Goal: Information Seeking & Learning: Learn about a topic

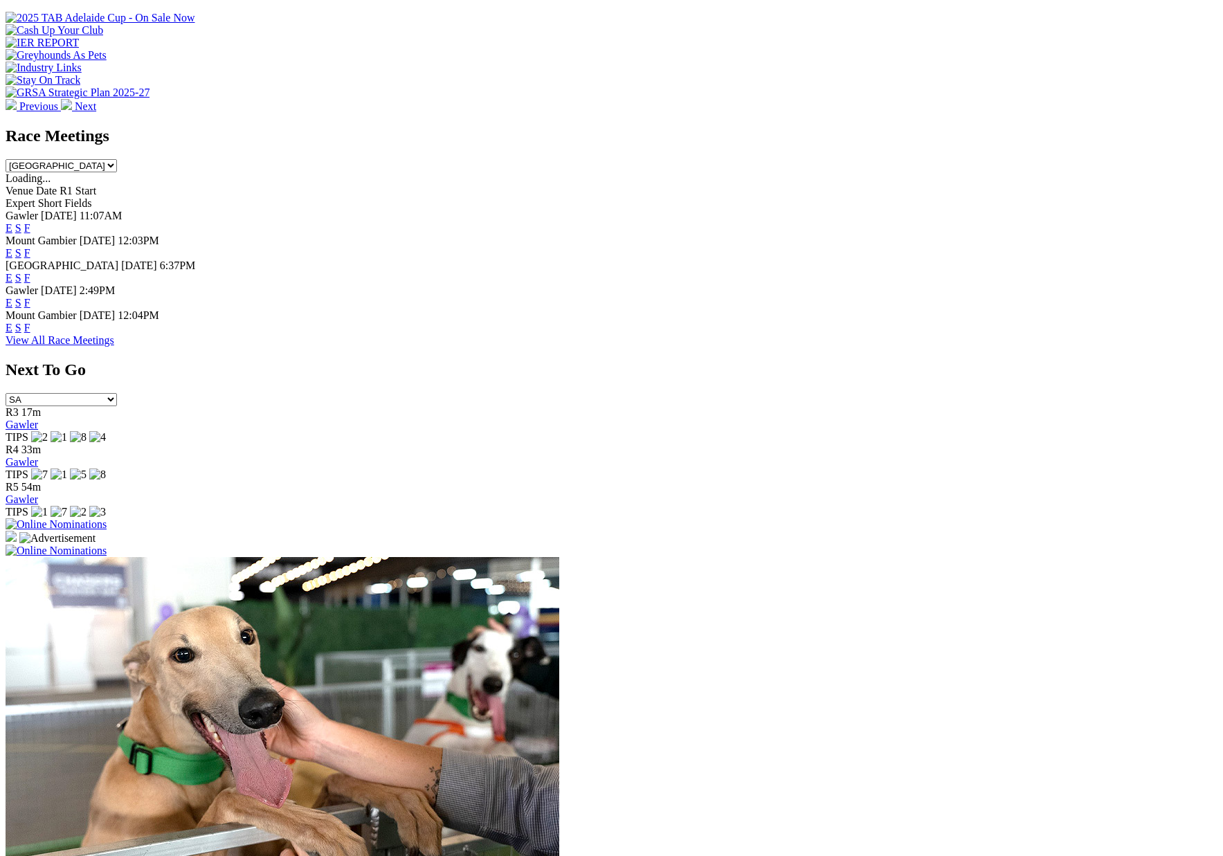
scroll to position [531, 0]
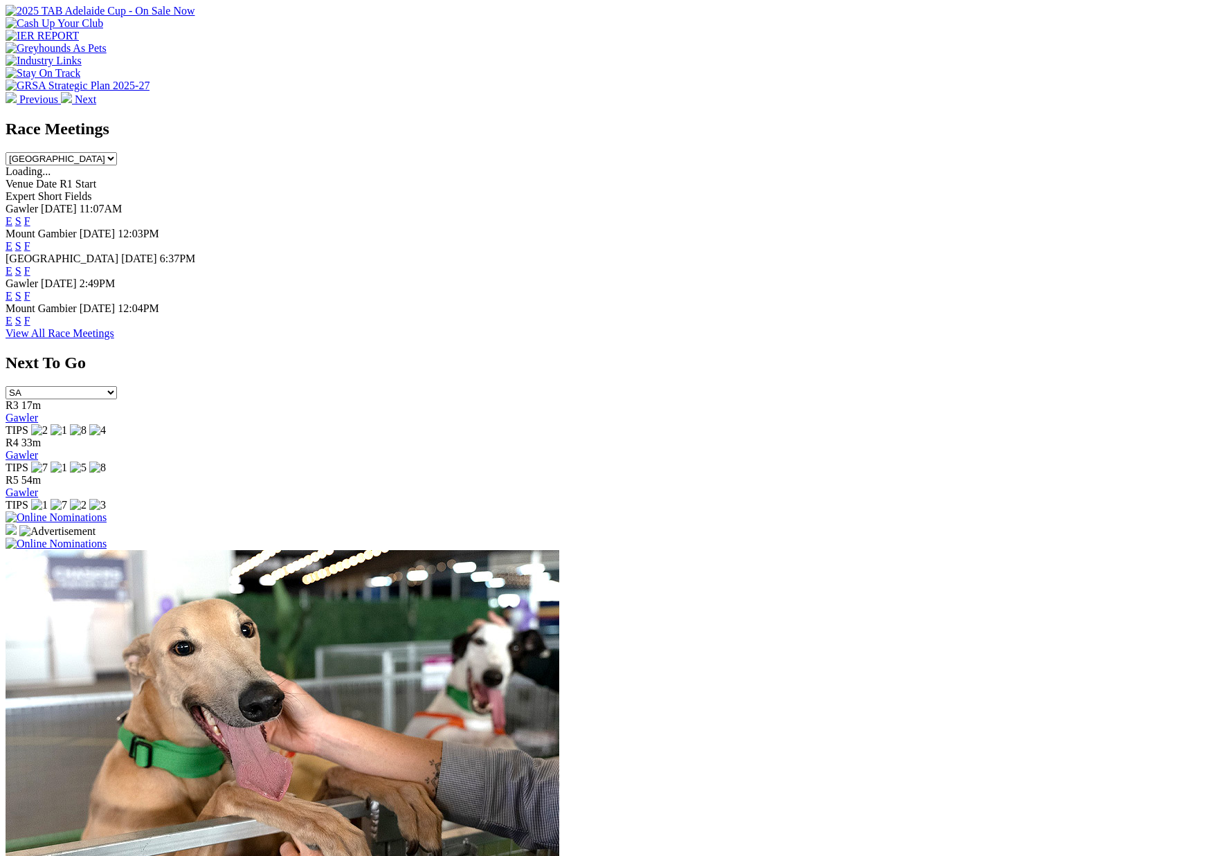
click at [30, 290] on link "F" at bounding box center [27, 296] width 6 height 12
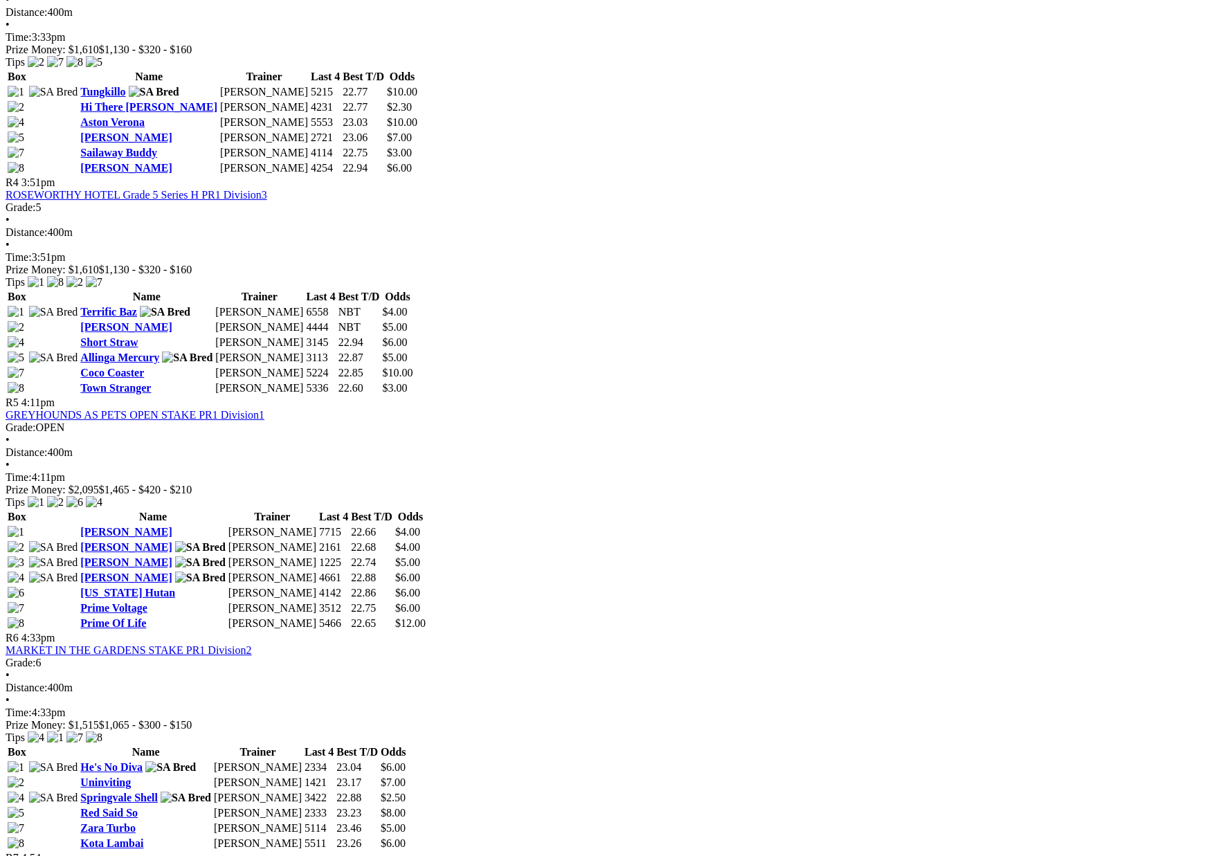
scroll to position [1200, 0]
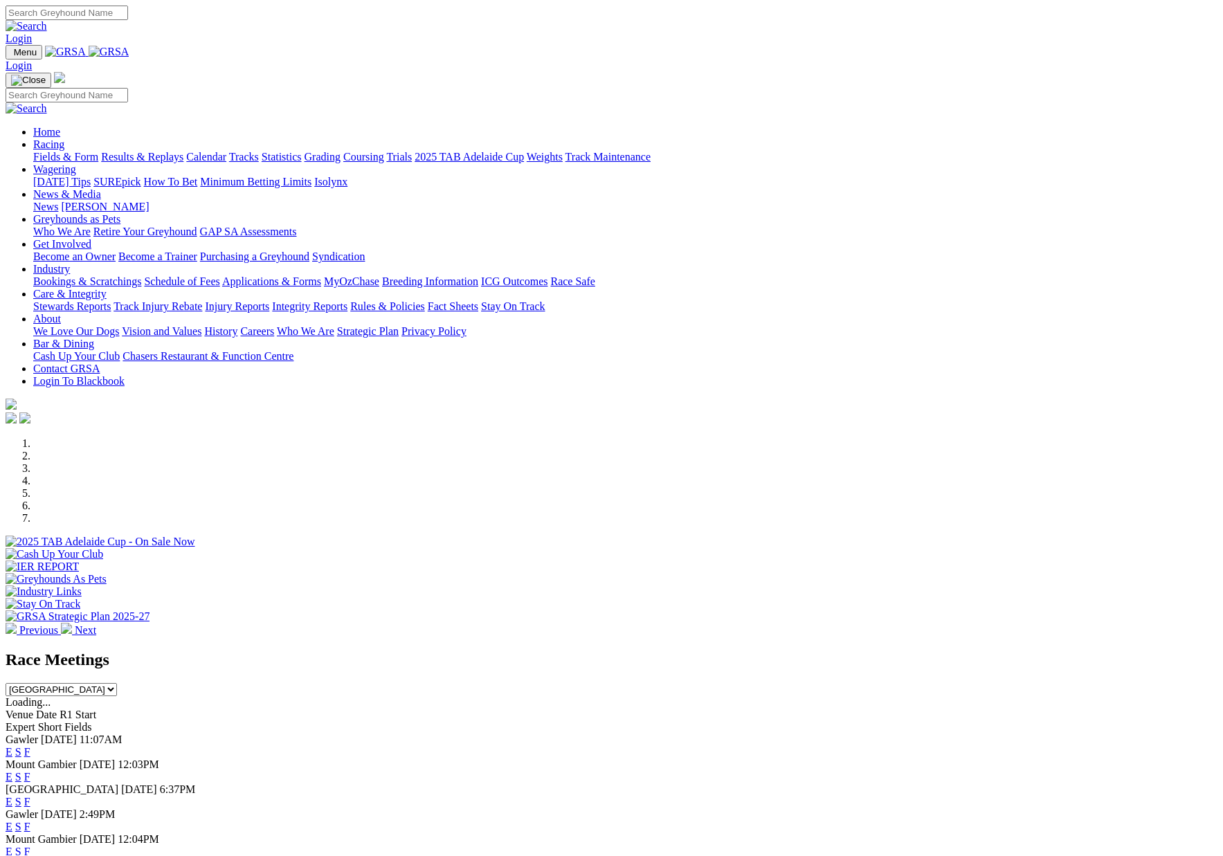
click at [347, 300] on link "Integrity Reports" at bounding box center [309, 306] width 75 height 12
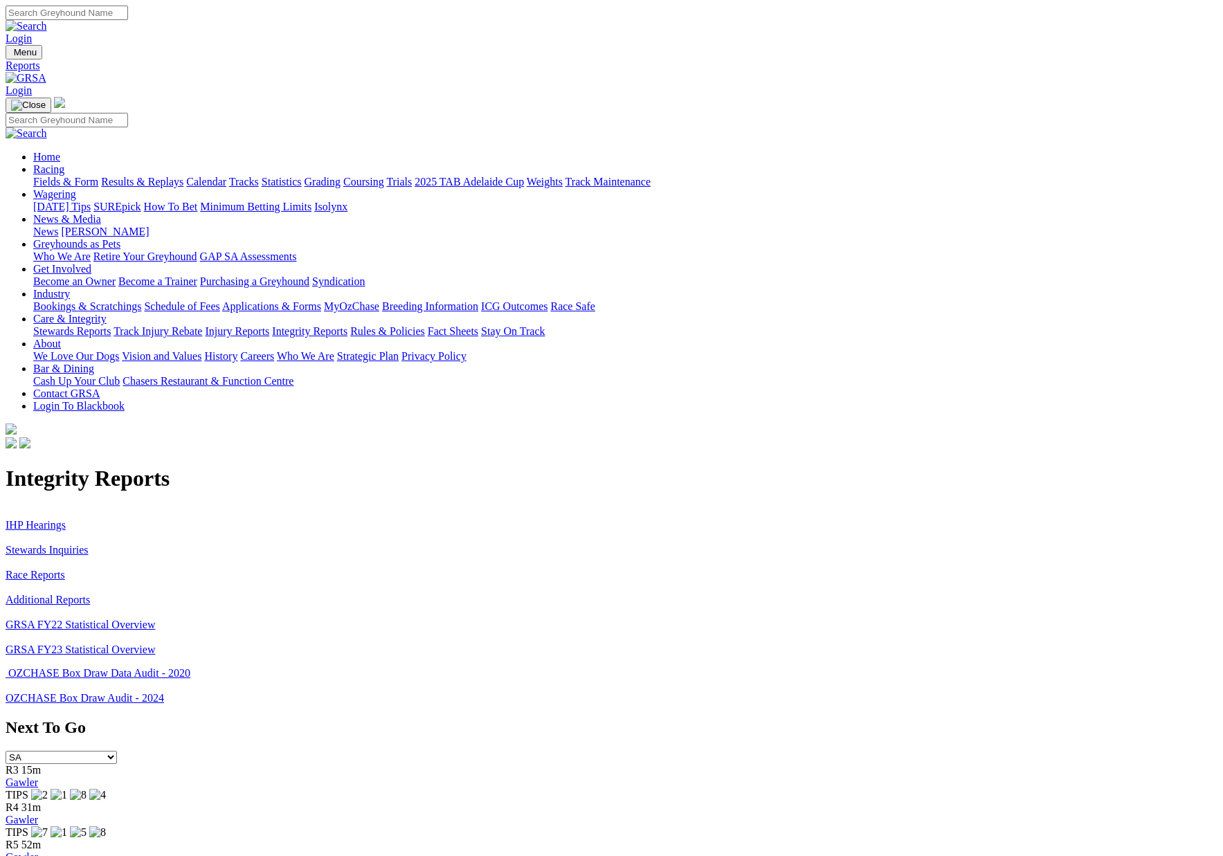
click at [89, 544] on link "Stewards Inquiries" at bounding box center [47, 550] width 83 height 12
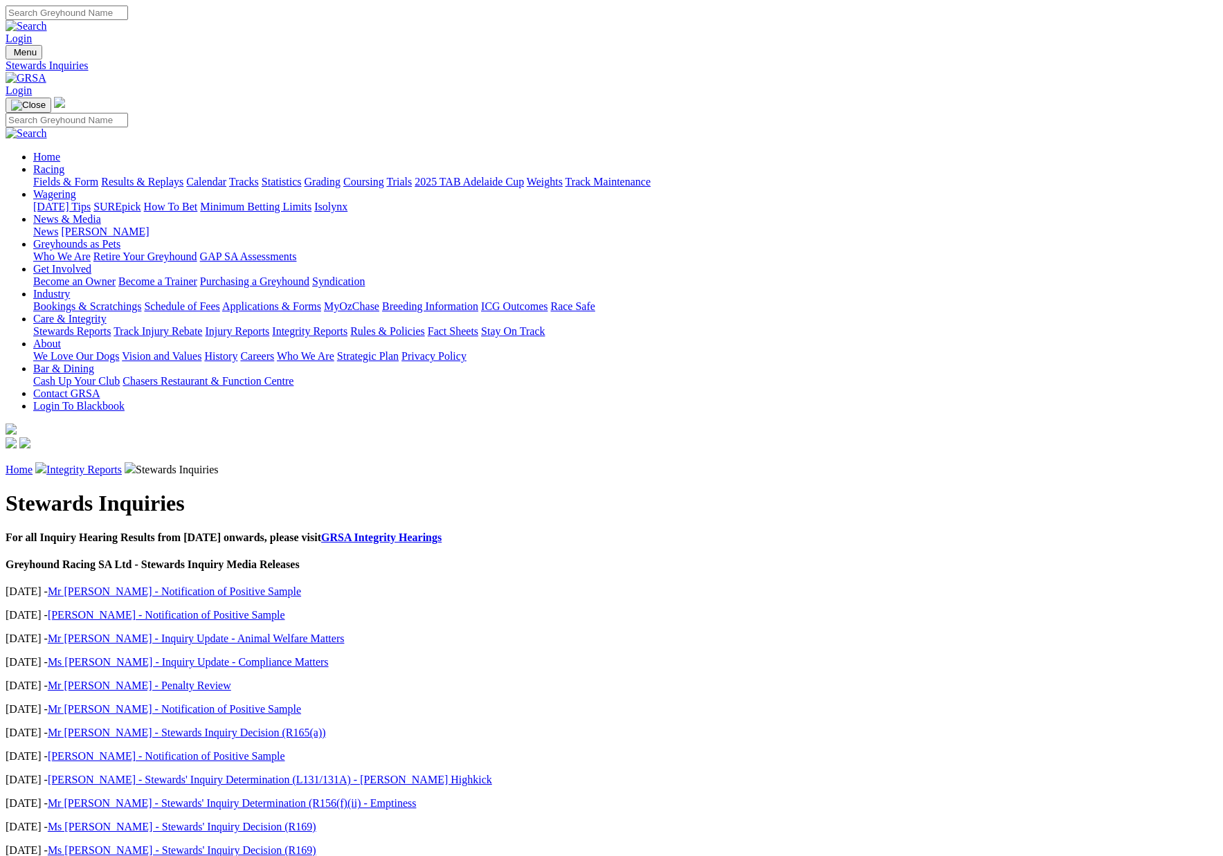
click at [122, 464] on link "Integrity Reports" at bounding box center [83, 470] width 75 height 12
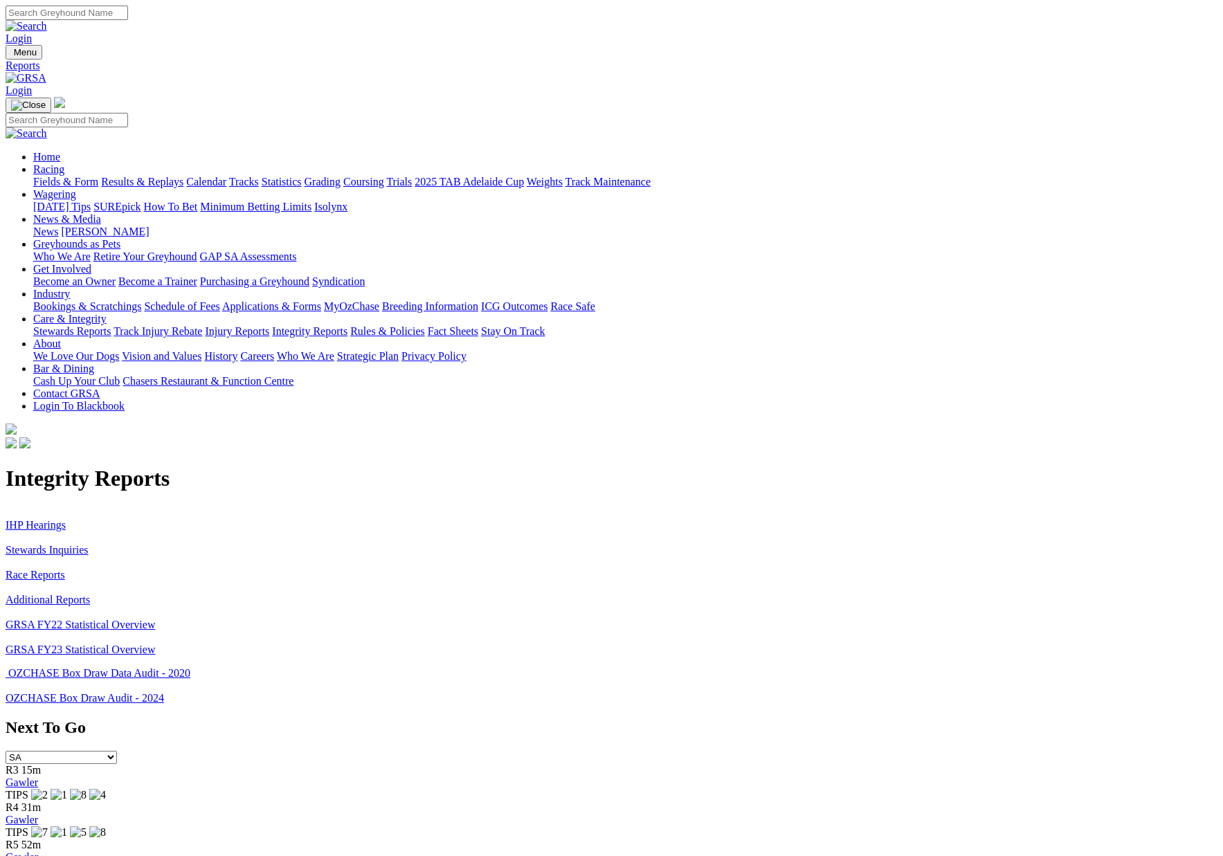
click at [66, 519] on link "IHP Hearings" at bounding box center [36, 525] width 60 height 12
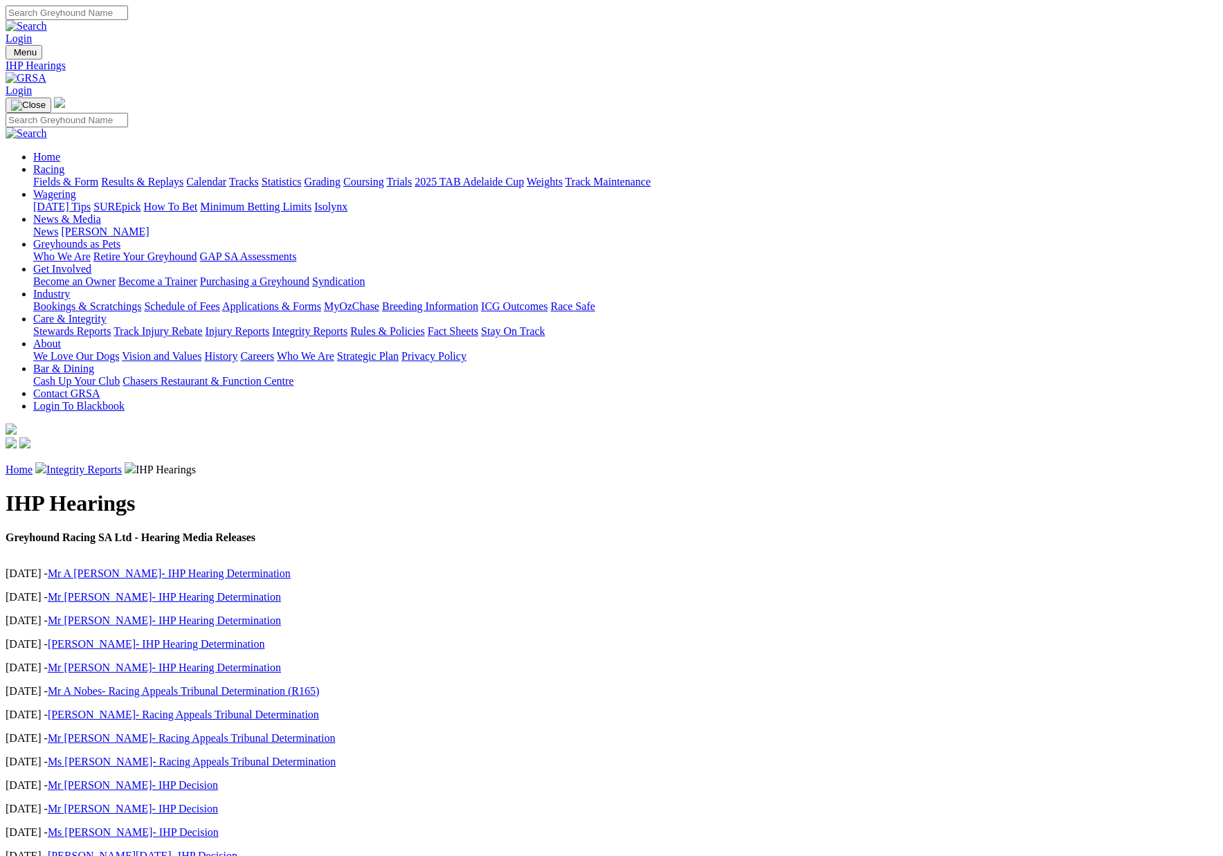
click at [46, 72] on img at bounding box center [26, 78] width 41 height 12
